Goal: Find specific page/section: Find specific page/section

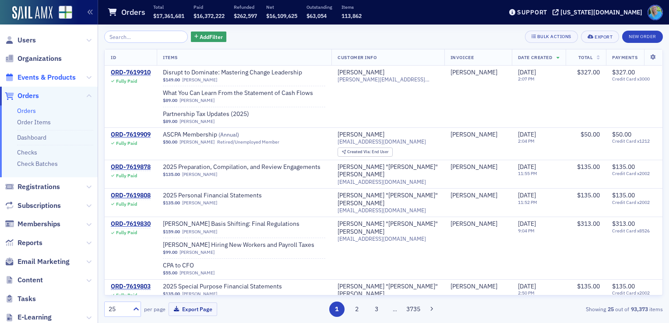
click at [47, 75] on span "Events & Products" at bounding box center [47, 78] width 58 height 10
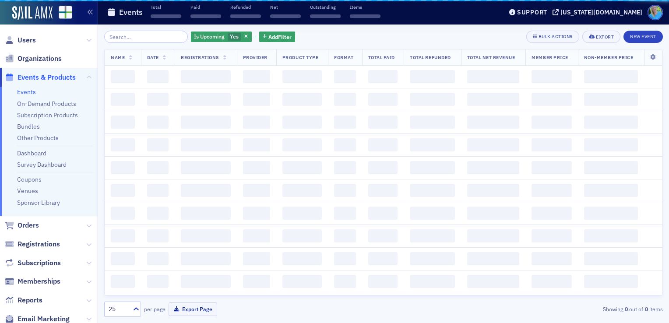
drag, startPoint x: 119, startPoint y: 43, endPoint x: 124, endPoint y: 25, distance: 18.6
click at [129, 39] on input "search" at bounding box center [146, 37] width 84 height 12
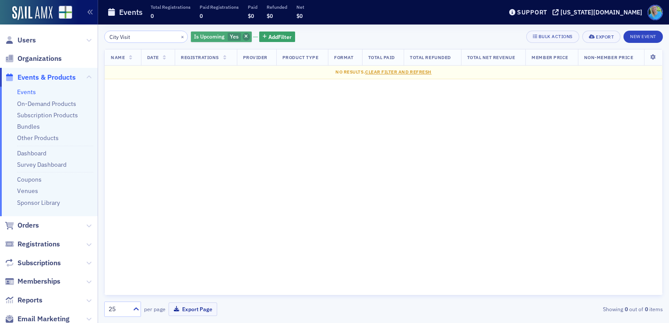
type input "City Visit"
click at [243, 37] on span "button" at bounding box center [247, 37] width 8 height 8
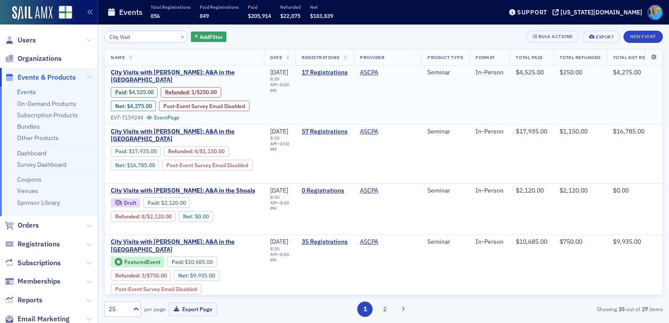
click at [192, 73] on span "City Visits with Josh McGowan: A&A in the Capital City" at bounding box center [184, 76] width 147 height 15
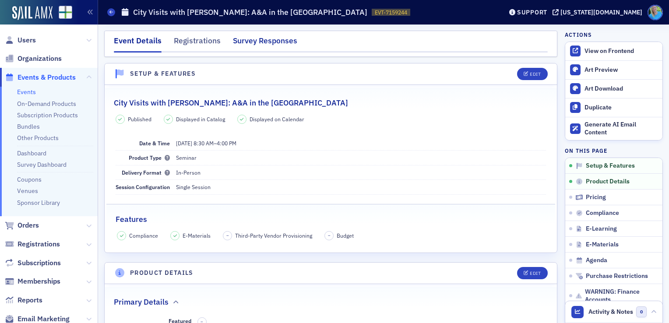
click at [263, 36] on div "Survey Responses" at bounding box center [265, 43] width 64 height 16
